Goal: Information Seeking & Learning: Learn about a topic

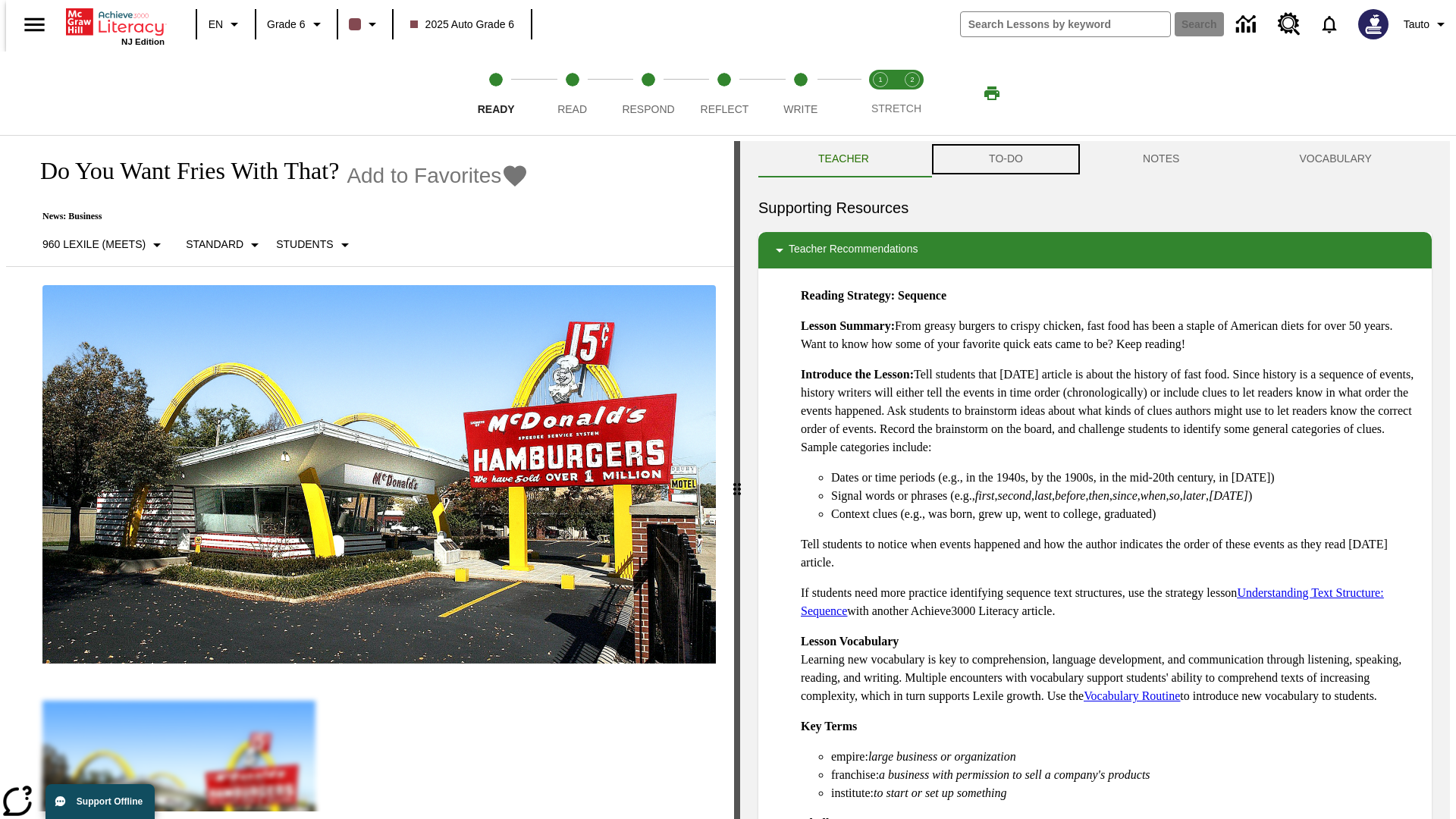
click at [1005, 159] on button "TO-DO" at bounding box center [1006, 159] width 153 height 36
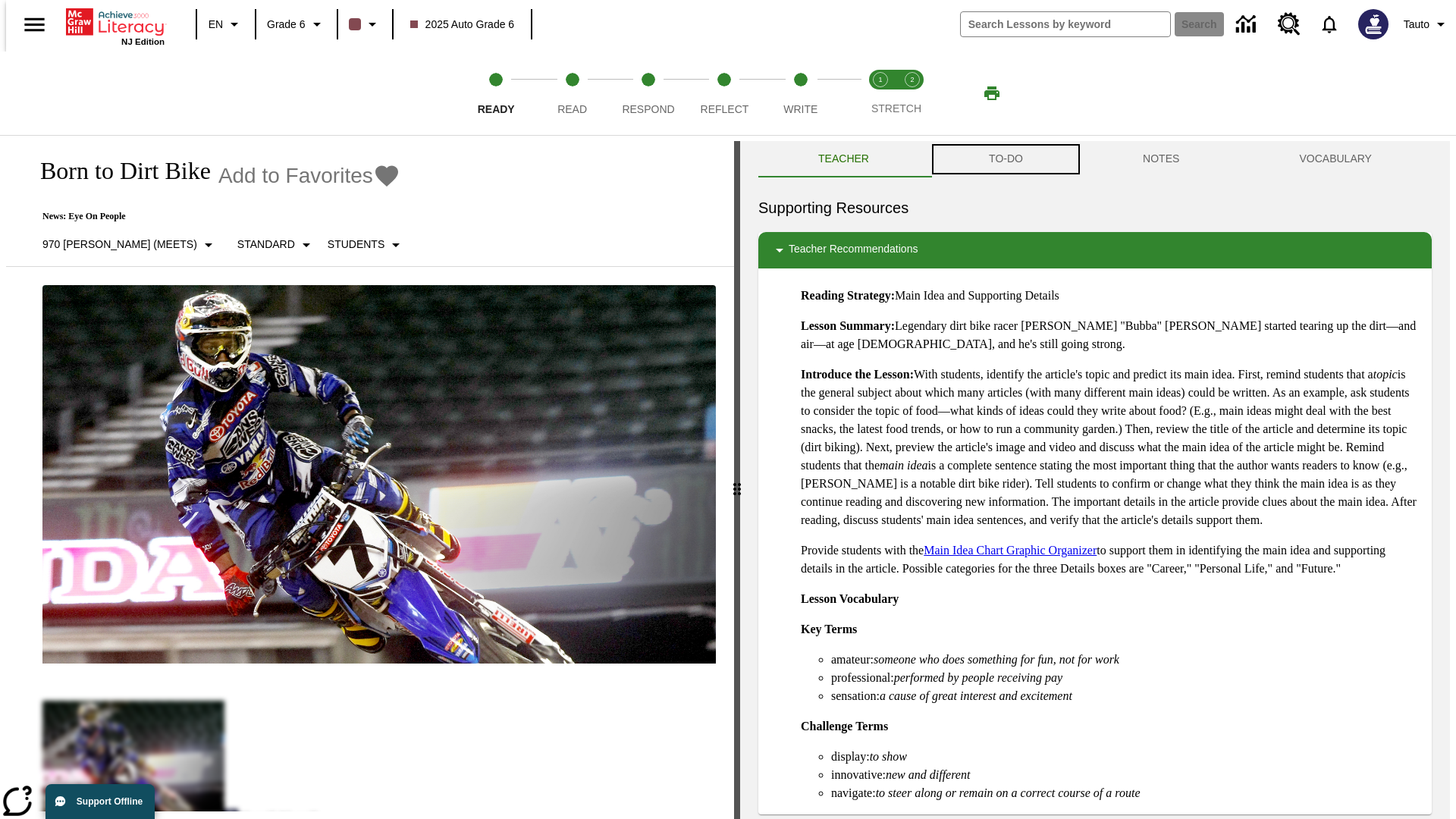
click at [1005, 159] on button "TO-DO" at bounding box center [1006, 159] width 153 height 36
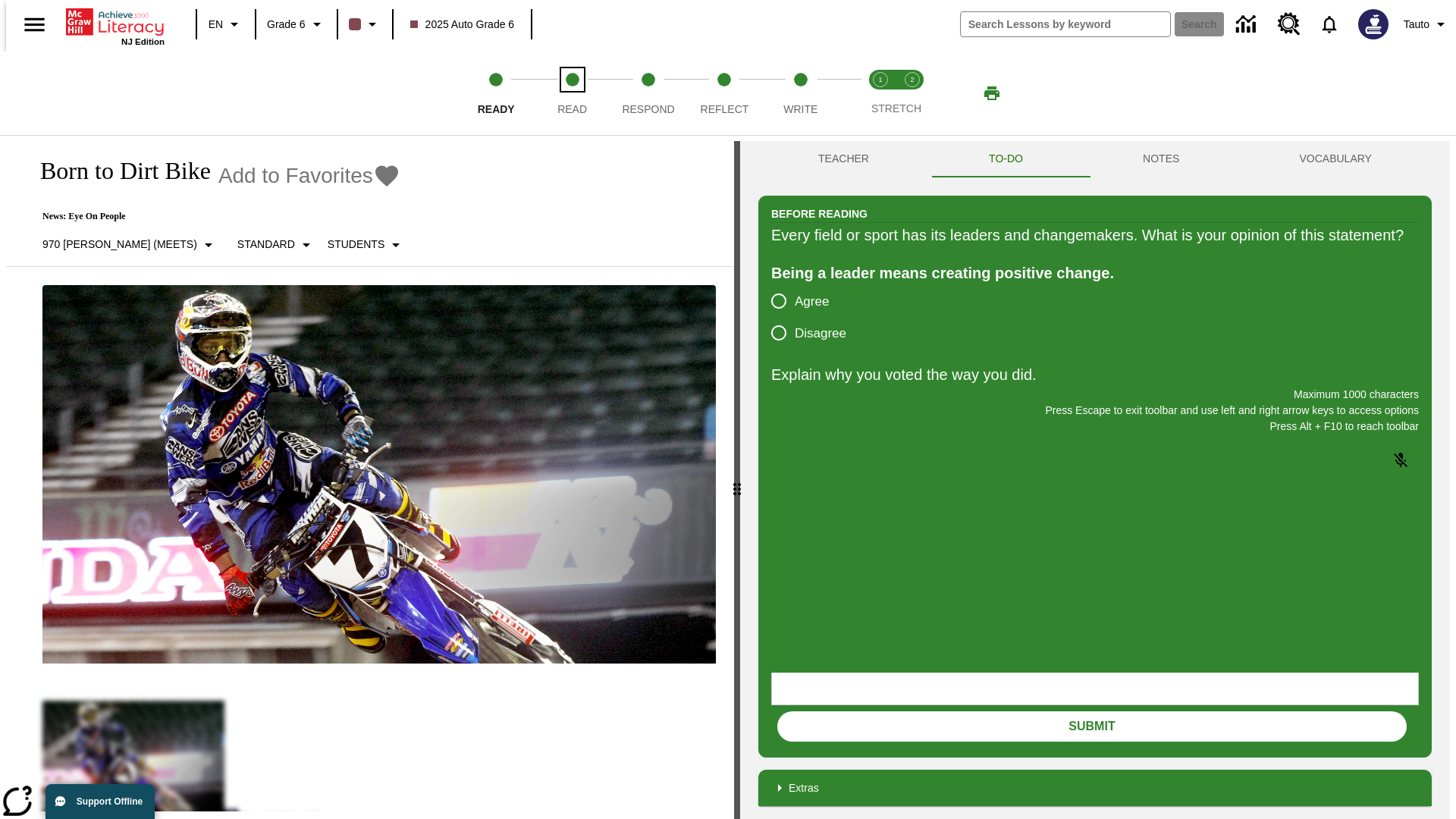
click at [571, 93] on span "Read" at bounding box center [571, 103] width 30 height 27
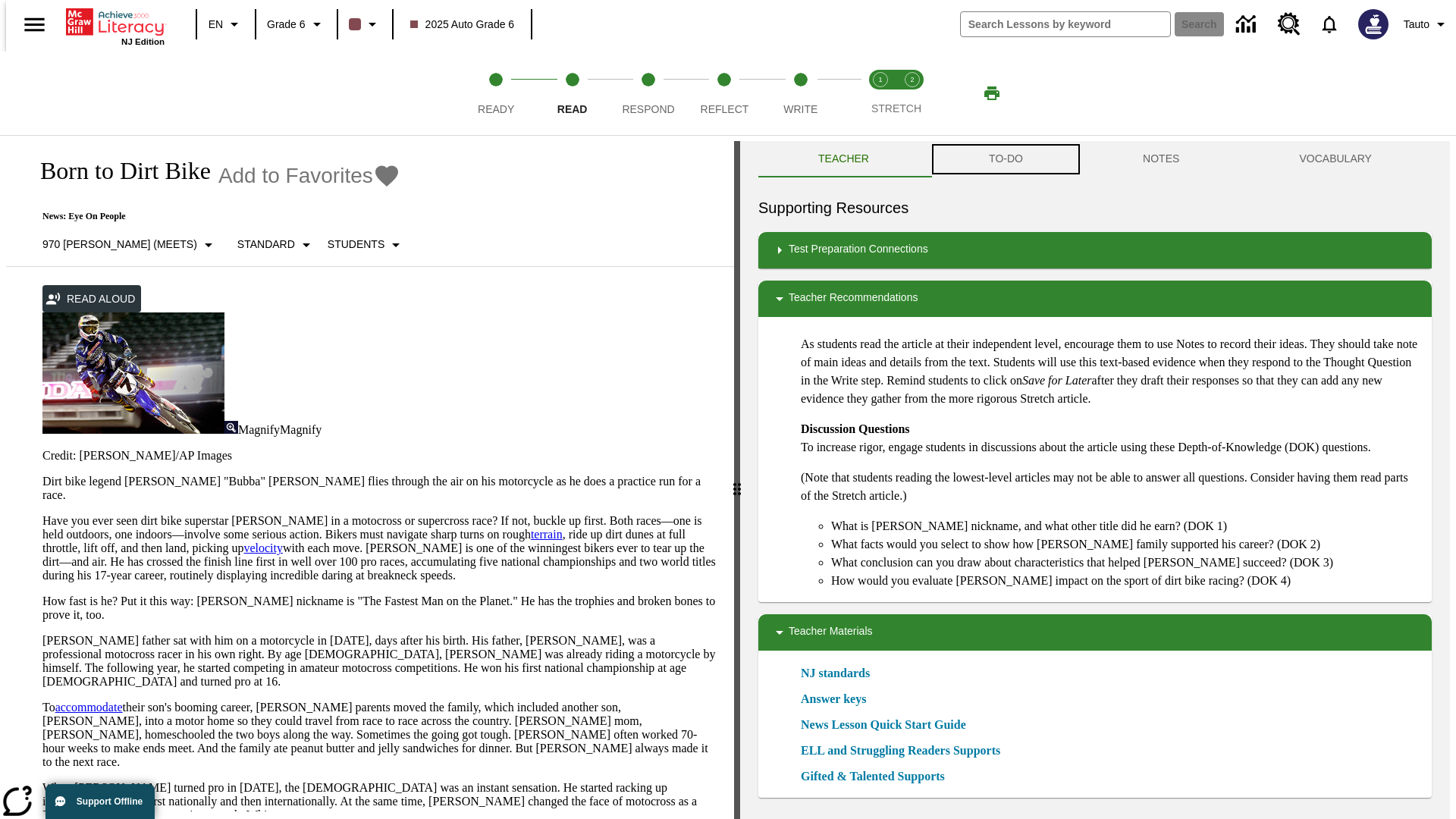
scroll to position [1, 0]
click at [1005, 159] on button "TO-DO" at bounding box center [1006, 158] width 153 height 36
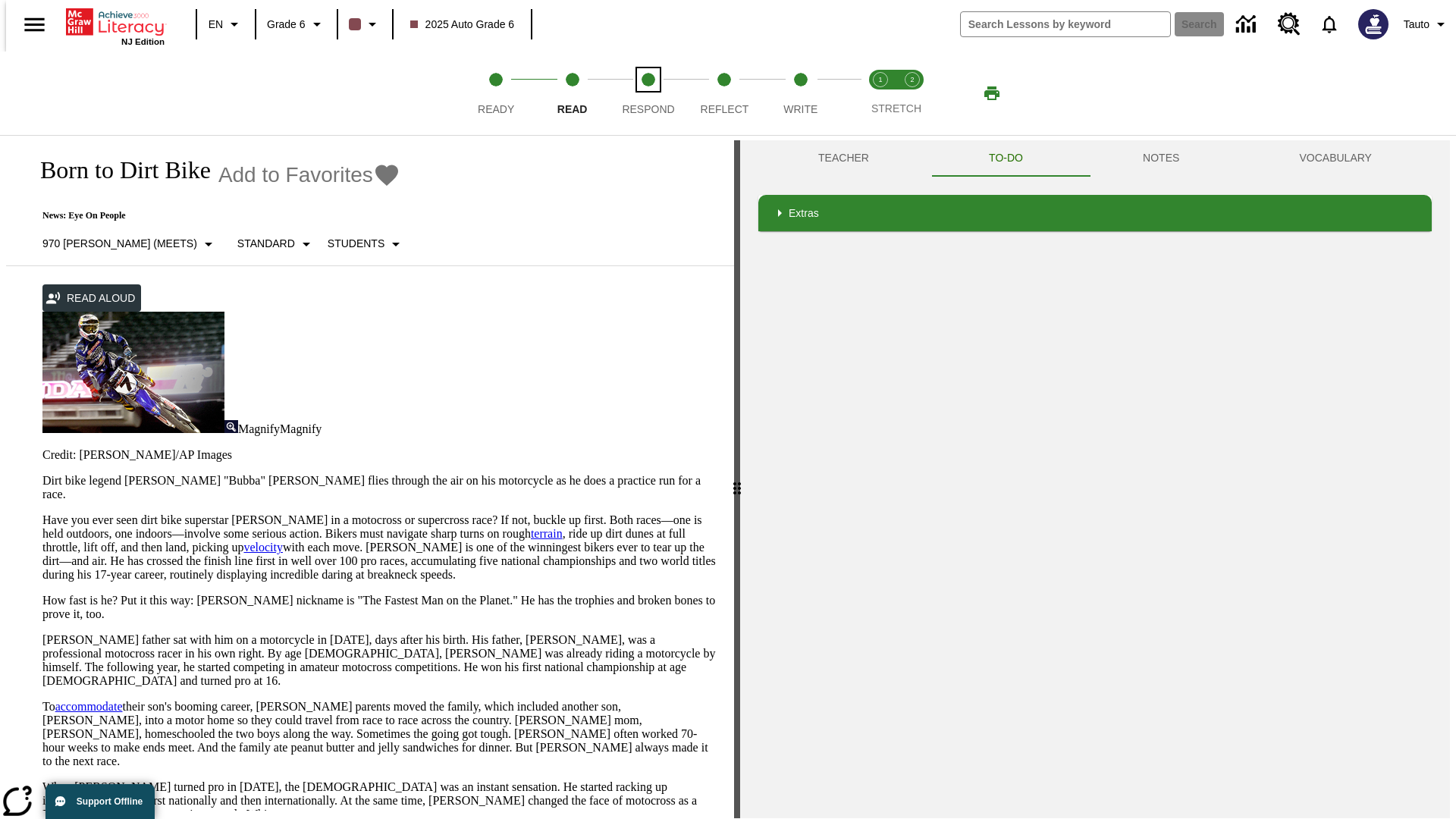
click at [648, 93] on span "Respond" at bounding box center [648, 103] width 52 height 27
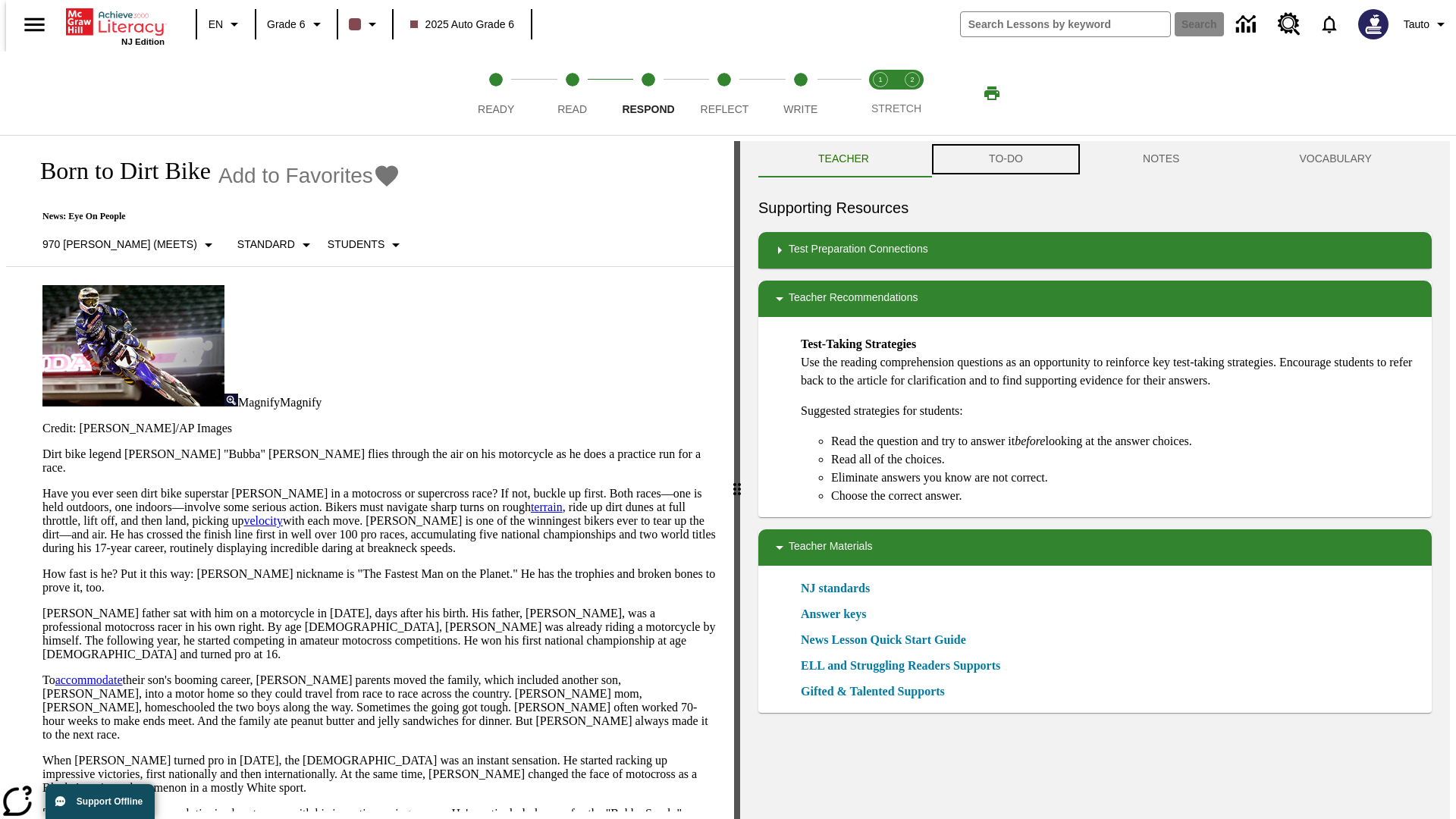
scroll to position [1, 0]
click at [1005, 159] on button "TO-DO" at bounding box center [1006, 158] width 153 height 36
